Goal: Information Seeking & Learning: Learn about a topic

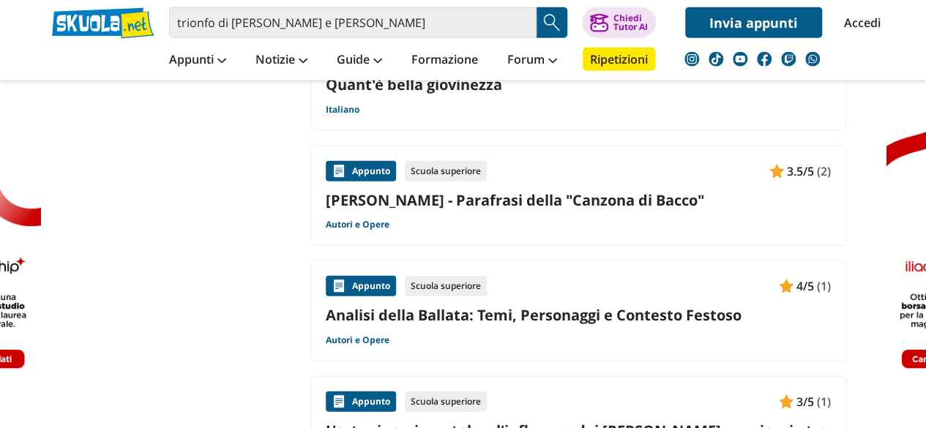
scroll to position [1790, 0]
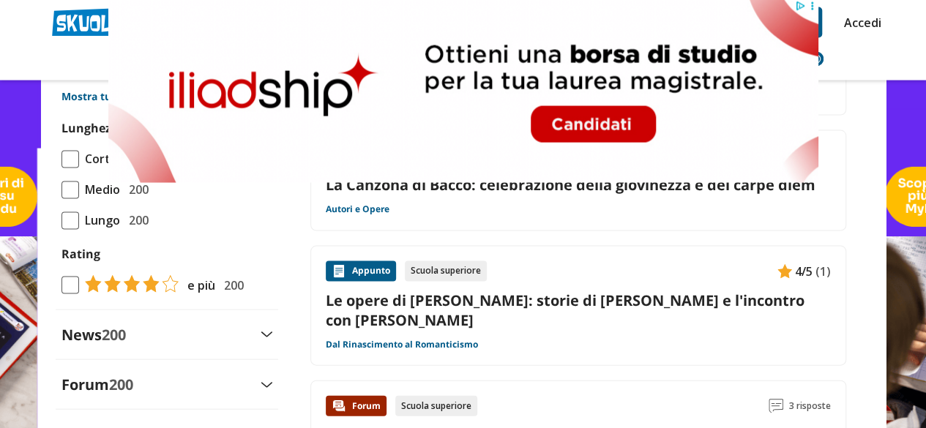
scroll to position [1450, 0]
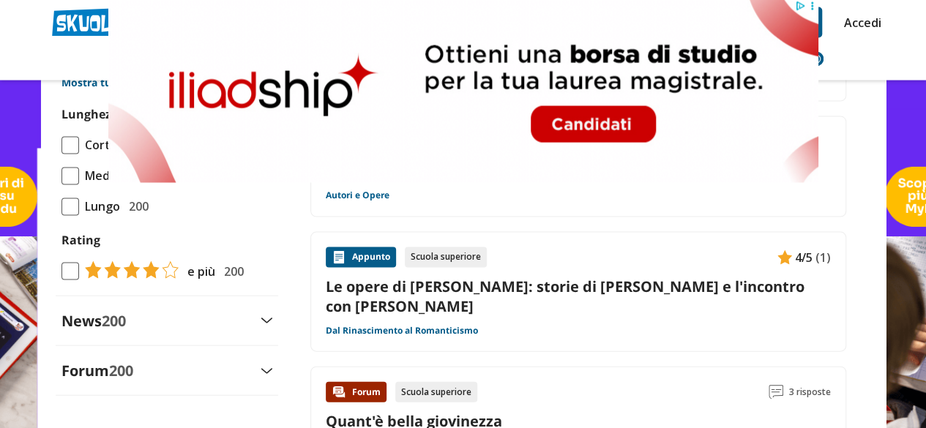
click at [532, 111] on img at bounding box center [463, 91] width 710 height 183
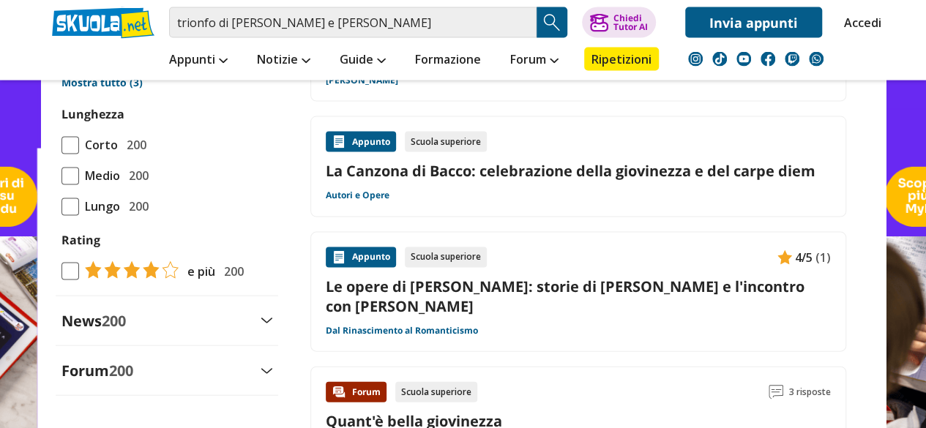
click at [641, 247] on div "Appunto Scuola superiore 4/5 (1) Le opere di [PERSON_NAME]: storie di [PERSON_N…" at bounding box center [578, 292] width 505 height 90
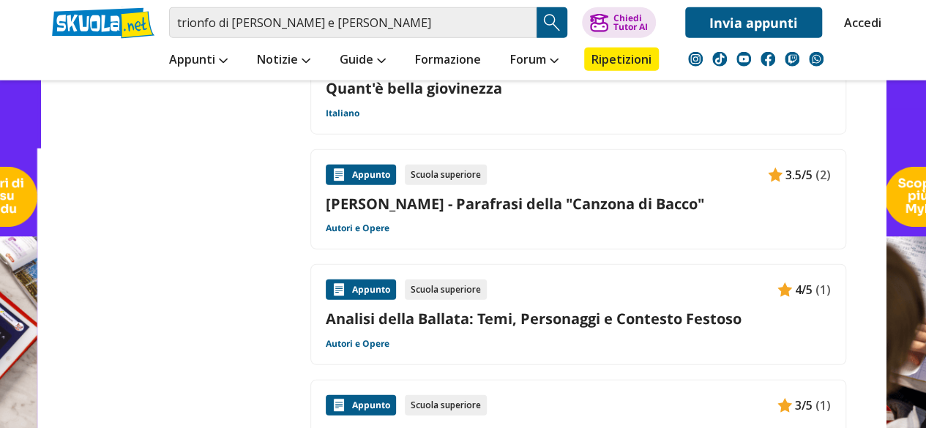
scroll to position [1786, 0]
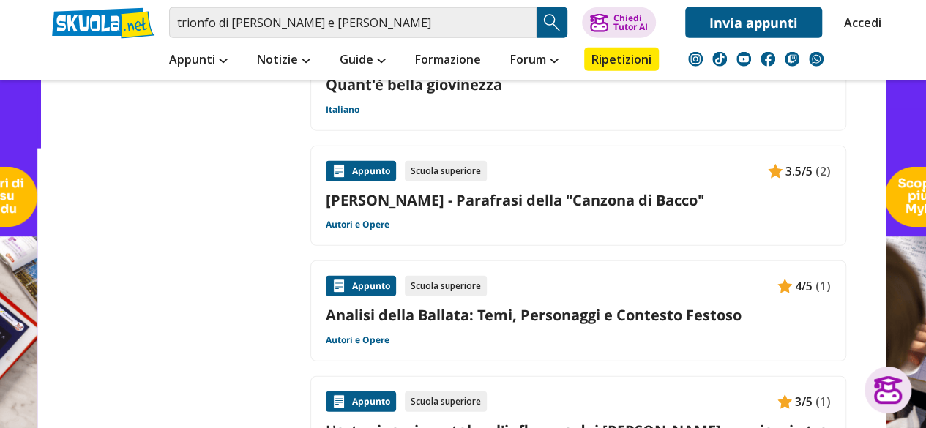
click at [559, 190] on link "[PERSON_NAME] - Parafrasi della "Canzona di Bacco"" at bounding box center [578, 200] width 505 height 20
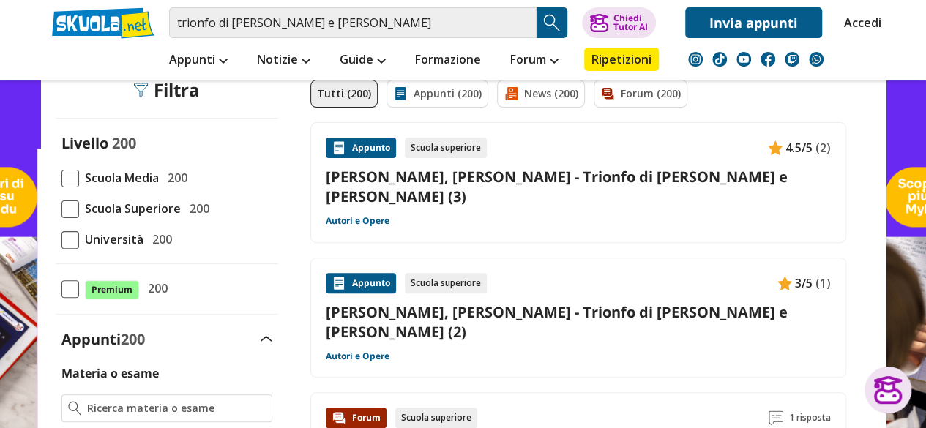
scroll to position [0, 0]
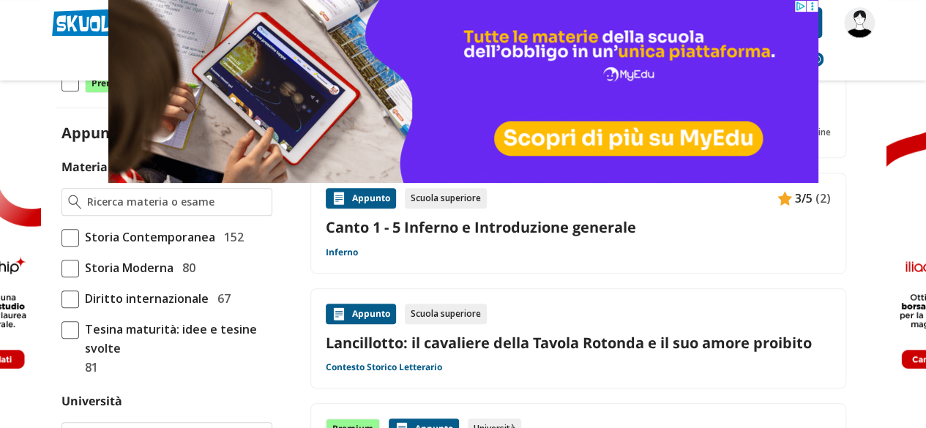
click at [526, 346] on link "Lancillotto: il cavaliere della Tavola Rotonda e il suo amore proibito" at bounding box center [578, 343] width 505 height 20
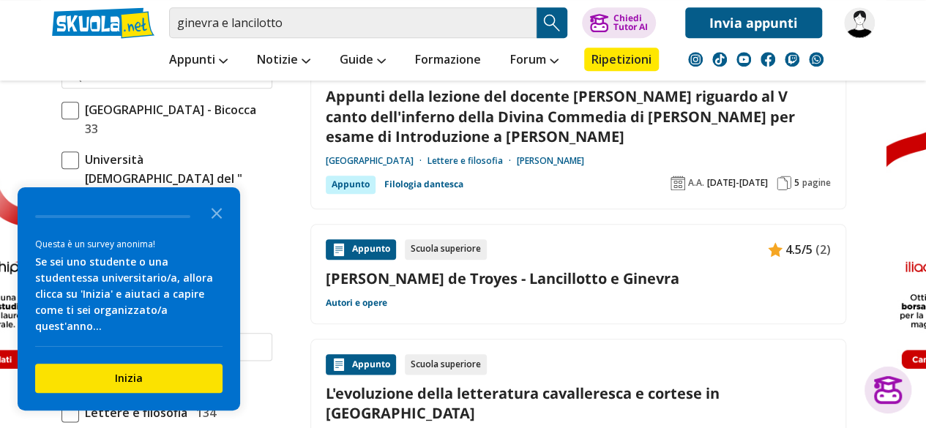
scroll to position [820, 0]
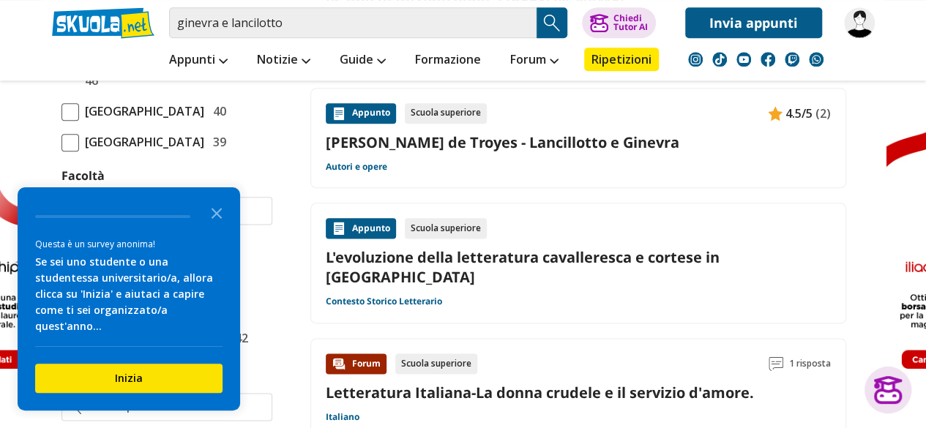
click at [529, 141] on link "Chretyen de Troyes - Lancillotto e Ginevra" at bounding box center [578, 143] width 505 height 20
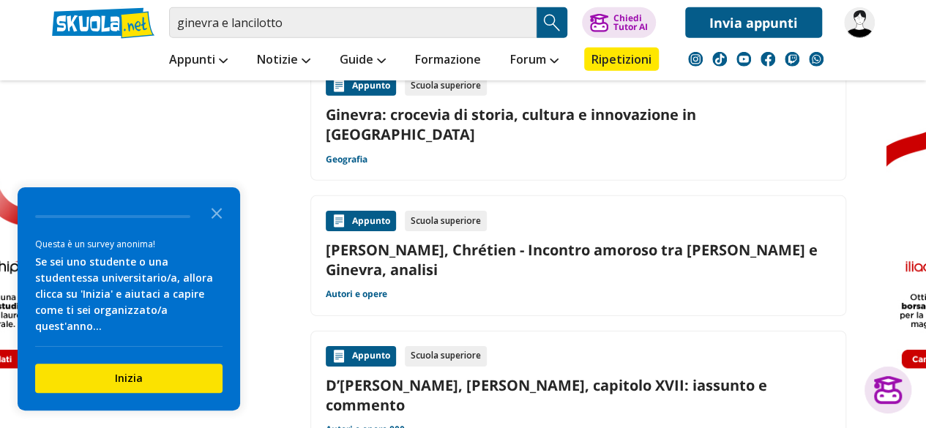
scroll to position [2226, 0]
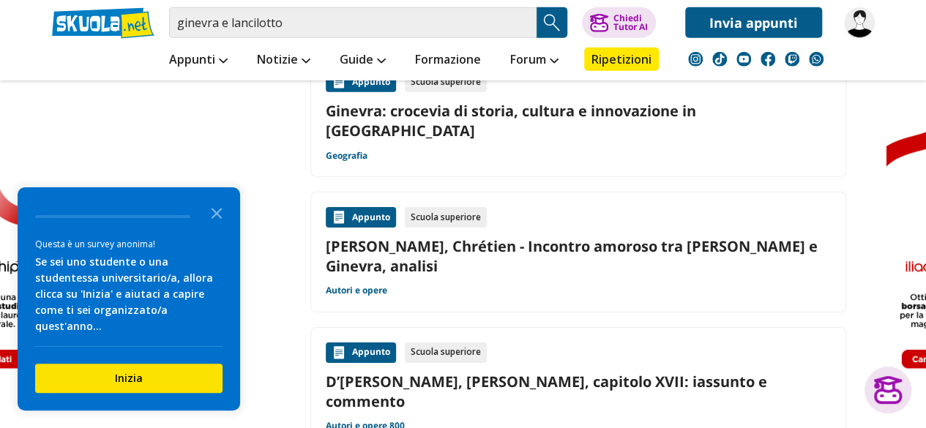
click at [491, 236] on link "De Troyes, Chrétien - Incontro amoroso tra Lancillotto e Ginevra, analisi" at bounding box center [578, 256] width 505 height 40
